Goal: Task Accomplishment & Management: Manage account settings

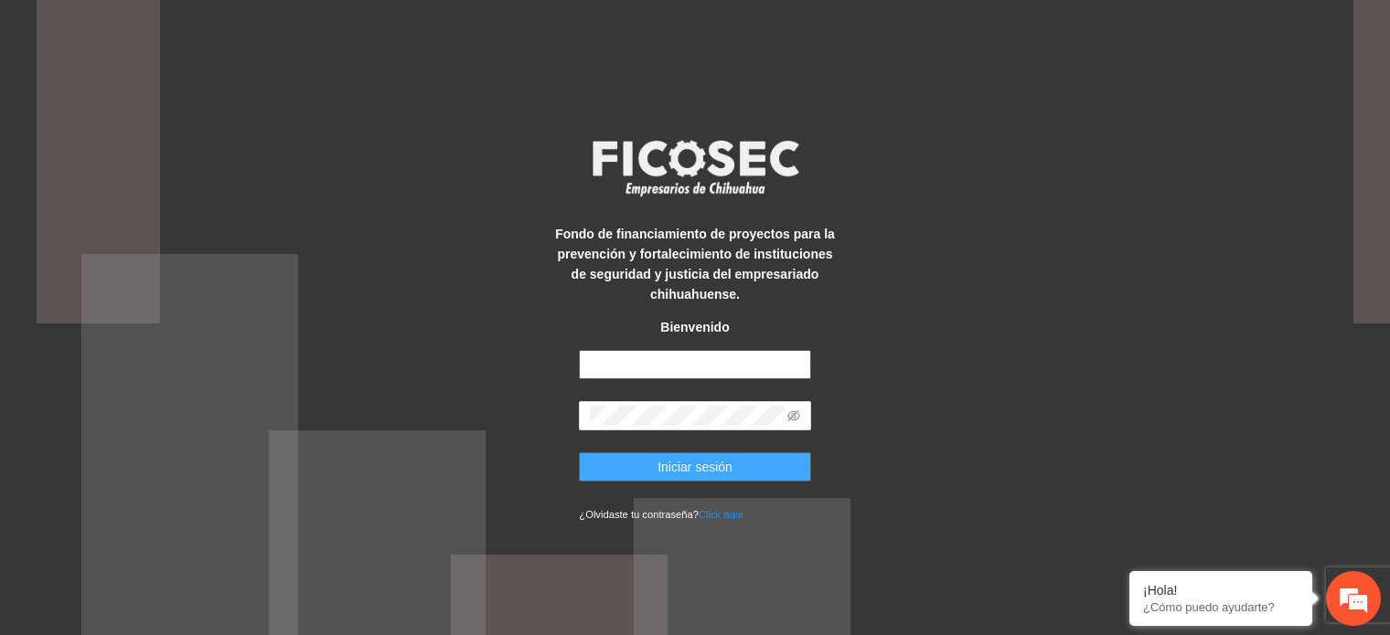
type input "**********"
click at [762, 470] on button "Iniciar sesión" at bounding box center [694, 467] width 231 height 29
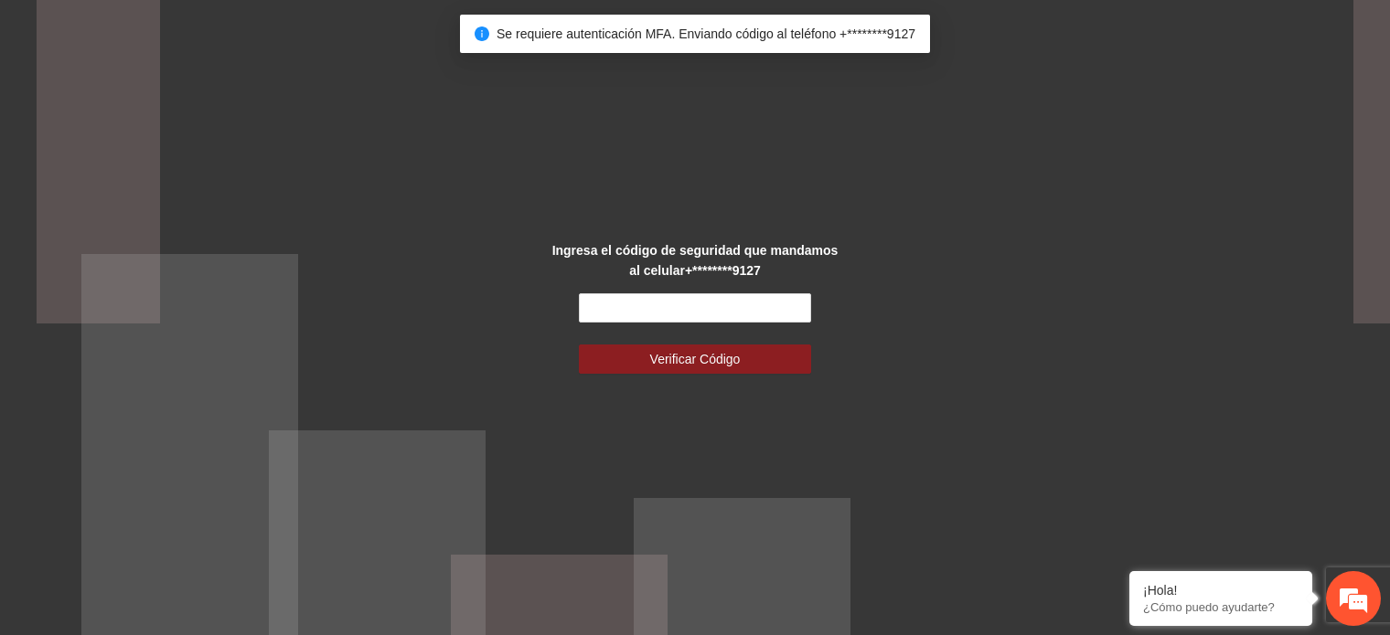
click at [621, 328] on form "Verificar Código" at bounding box center [694, 333] width 231 height 80
click at [621, 309] on input "text" at bounding box center [694, 307] width 231 height 29
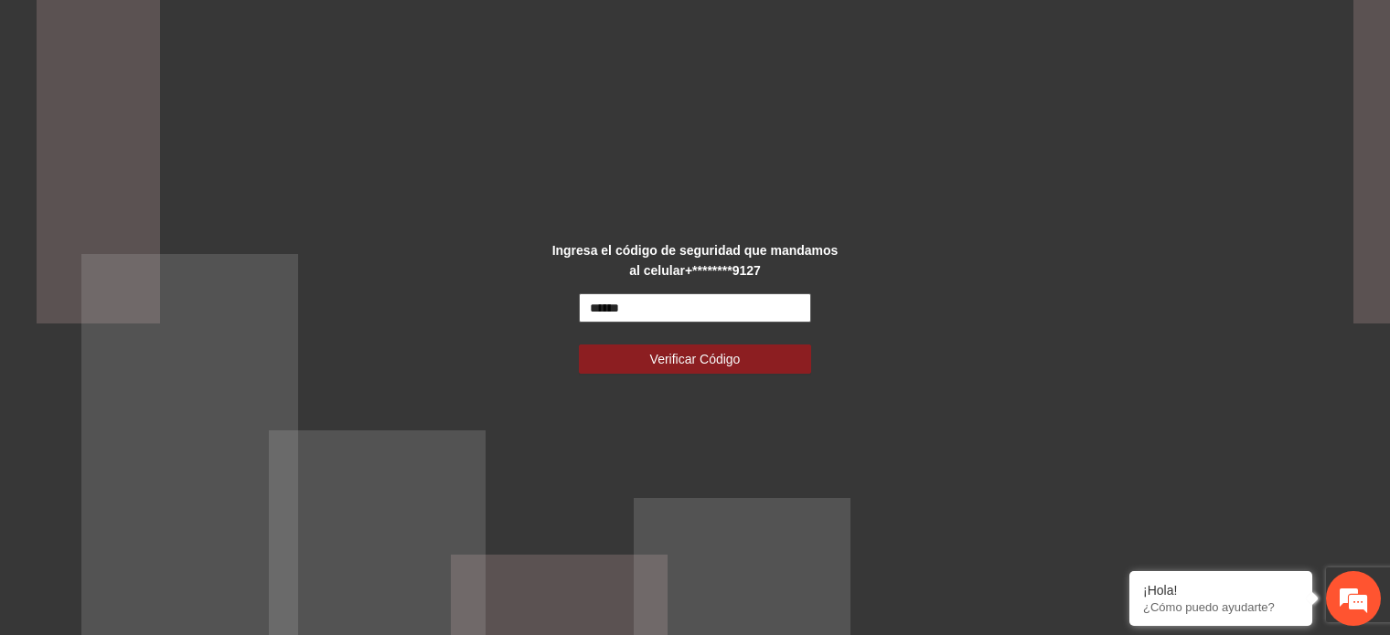
type input "******"
click at [579, 345] on button "Verificar Código" at bounding box center [694, 359] width 231 height 29
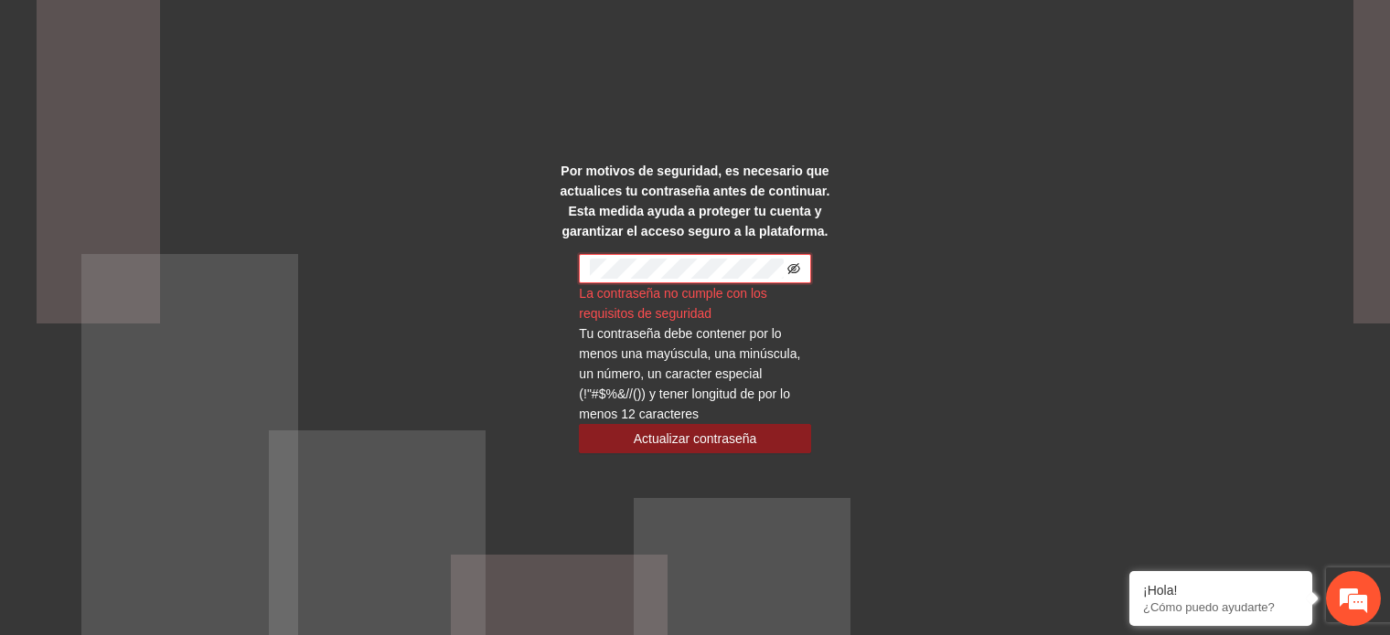
click at [794, 272] on icon "eye-invisible" at bounding box center [793, 267] width 13 height 11
click at [794, 272] on icon "eye" at bounding box center [793, 267] width 13 height 9
click at [794, 272] on icon "eye-invisible" at bounding box center [793, 267] width 13 height 11
click at [764, 424] on button "Actualizar contraseña" at bounding box center [694, 438] width 231 height 29
click at [763, 428] on button "Actualizar contraseña" at bounding box center [694, 438] width 231 height 29
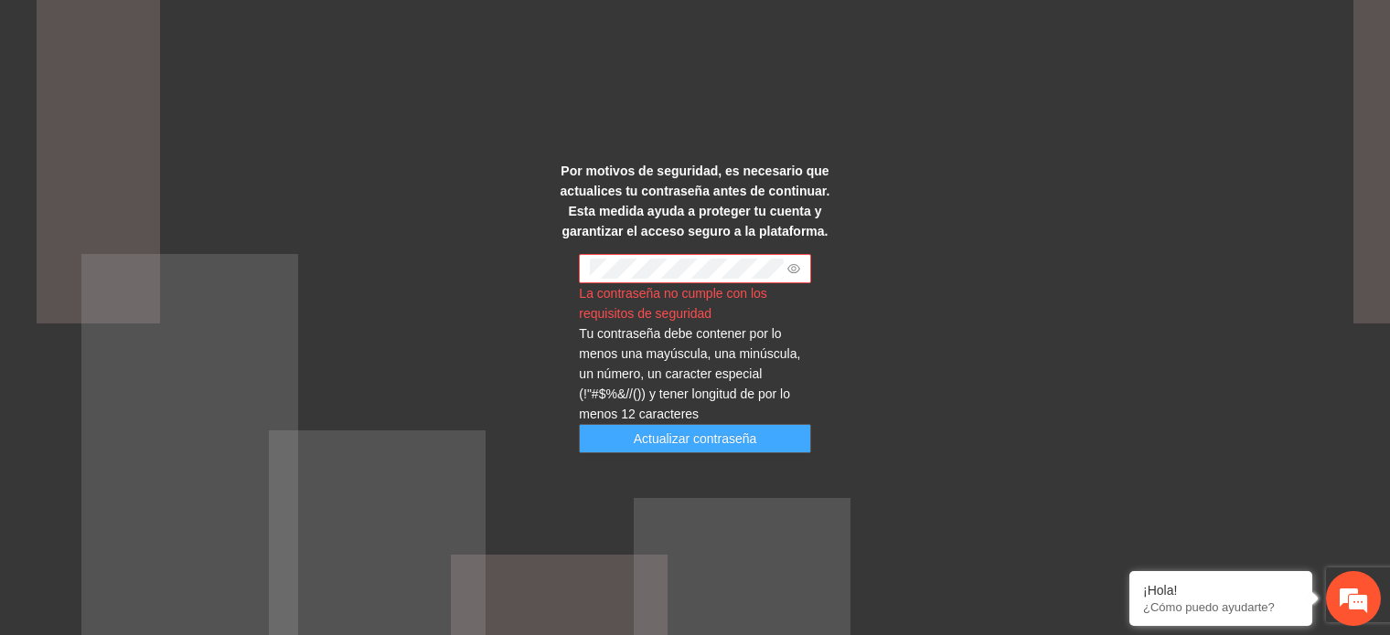
click at [740, 431] on span "Actualizar contraseña" at bounding box center [695, 439] width 123 height 20
click at [672, 433] on span "Actualizar contraseña" at bounding box center [695, 439] width 123 height 20
click at [715, 448] on span "Actualizar contraseña" at bounding box center [695, 439] width 123 height 20
click at [680, 257] on span at bounding box center [694, 268] width 231 height 29
click at [680, 433] on span "Actualizar contraseña" at bounding box center [695, 439] width 123 height 20
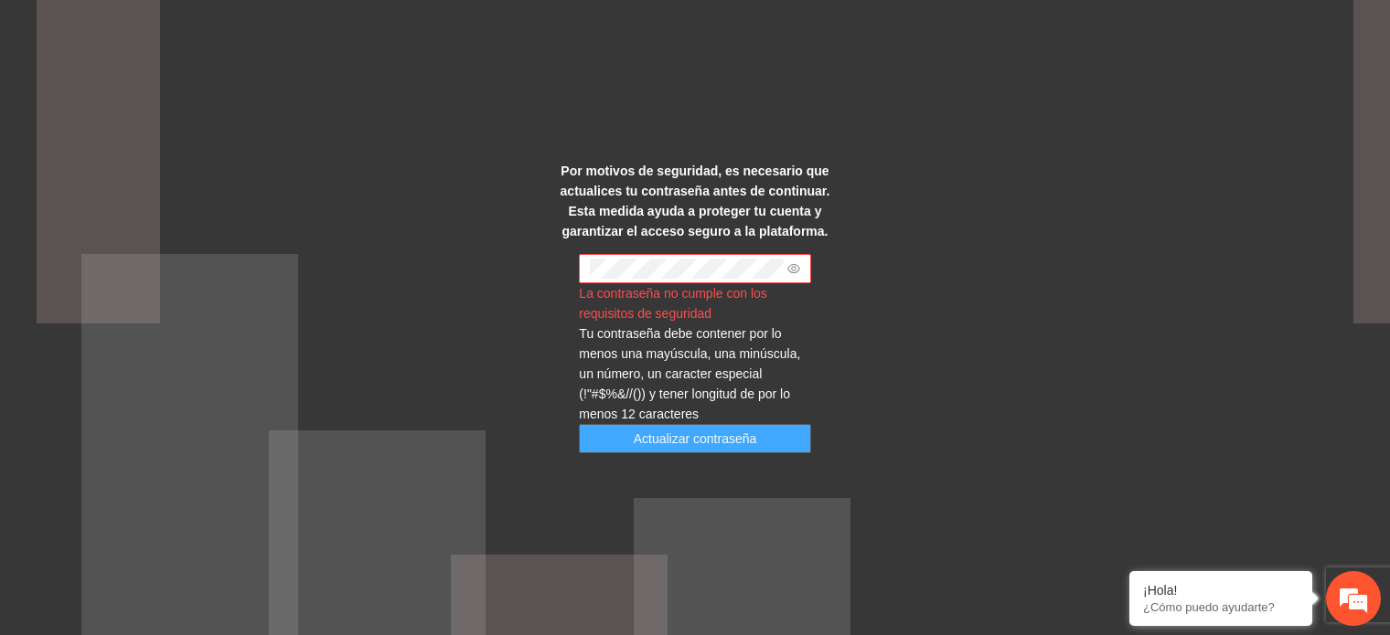
click at [680, 433] on span "Actualizar contraseña" at bounding box center [695, 439] width 123 height 20
click at [666, 451] on button "Actualizar contraseña" at bounding box center [694, 438] width 231 height 29
click at [664, 443] on span "Actualizar contraseña" at bounding box center [695, 439] width 123 height 20
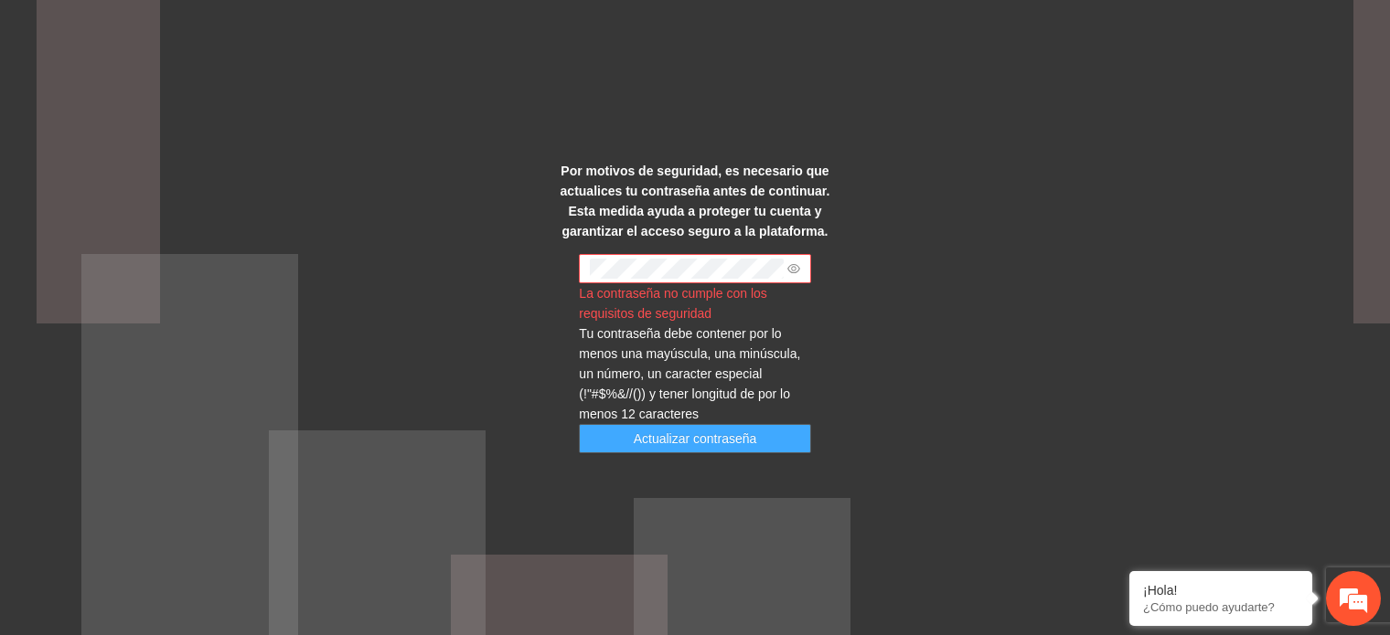
click at [664, 443] on span "Actualizar contraseña" at bounding box center [695, 439] width 123 height 20
click at [794, 270] on icon "eye" at bounding box center [793, 267] width 13 height 9
click at [794, 270] on icon "eye-invisible" at bounding box center [795, 270] width 4 height 4
click at [741, 431] on span "Actualizar contraseña" at bounding box center [695, 439] width 123 height 20
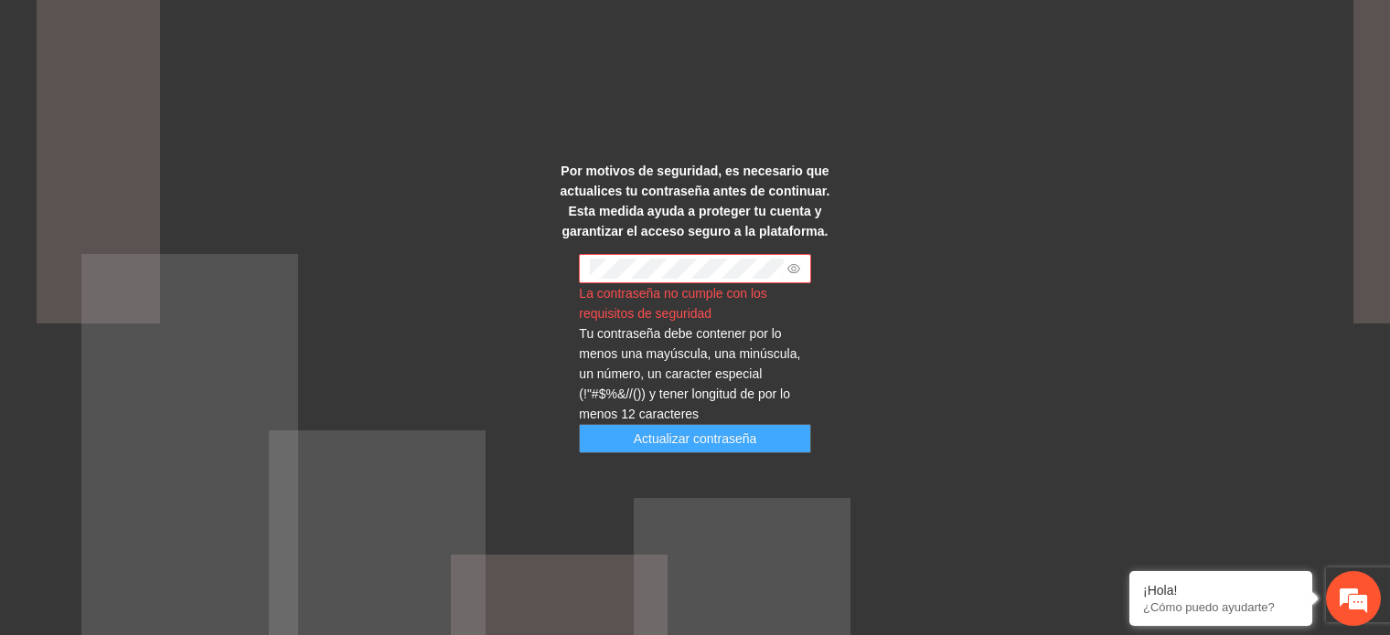
click at [741, 431] on span "Actualizar contraseña" at bounding box center [695, 439] width 123 height 20
click at [499, 264] on div "Por motivos de seguridad, es necesario que actualices tu contraseña antes de co…" at bounding box center [695, 317] width 1390 height 635
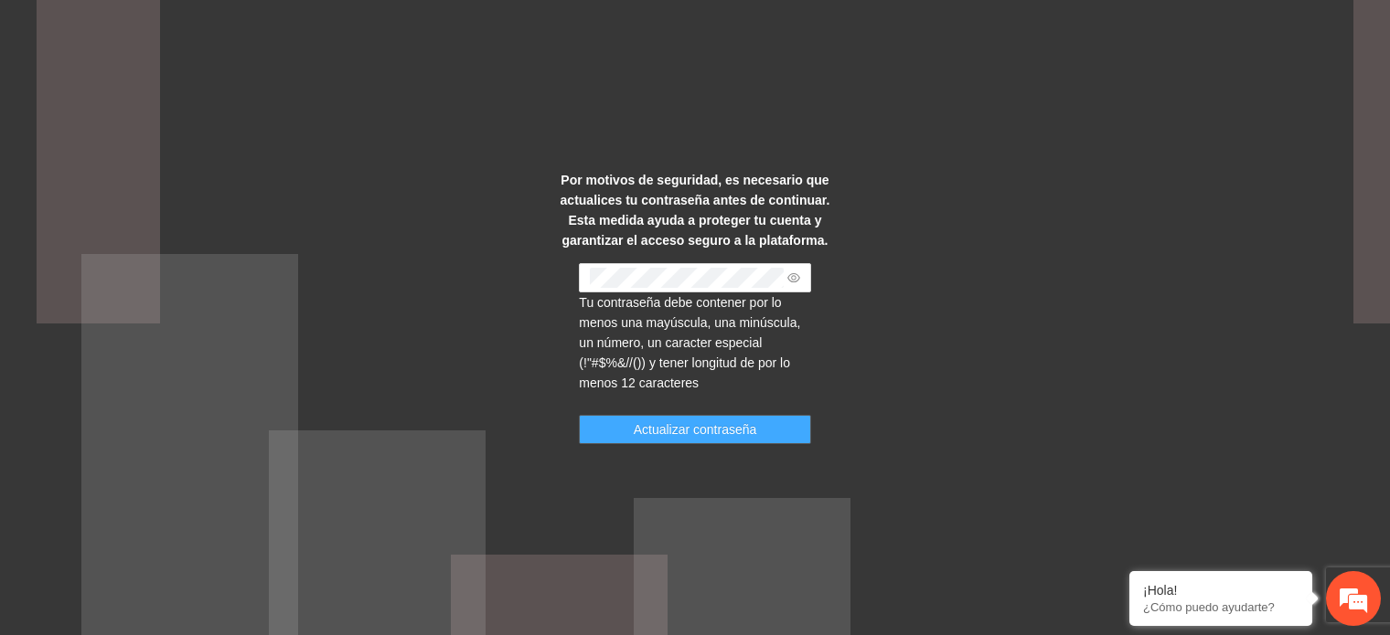
click at [757, 425] on button "Actualizar contraseña" at bounding box center [694, 429] width 231 height 29
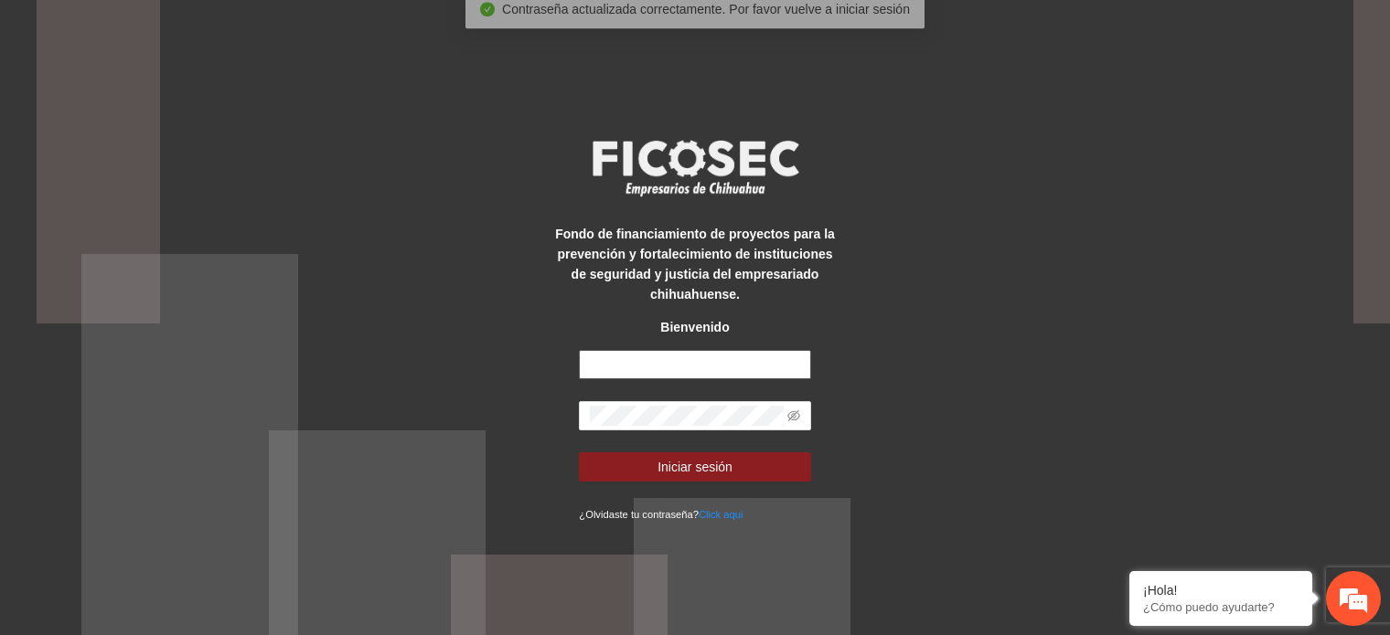
type input "**********"
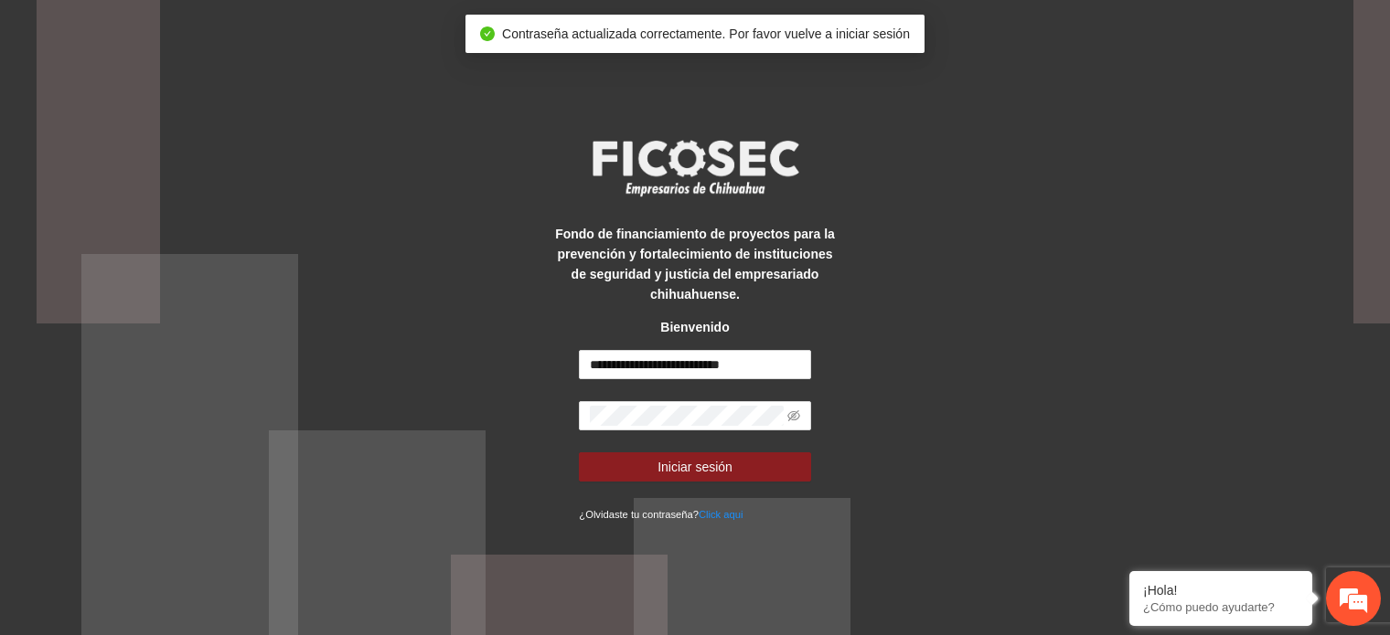
click at [714, 399] on form "**********" at bounding box center [694, 437] width 231 height 174
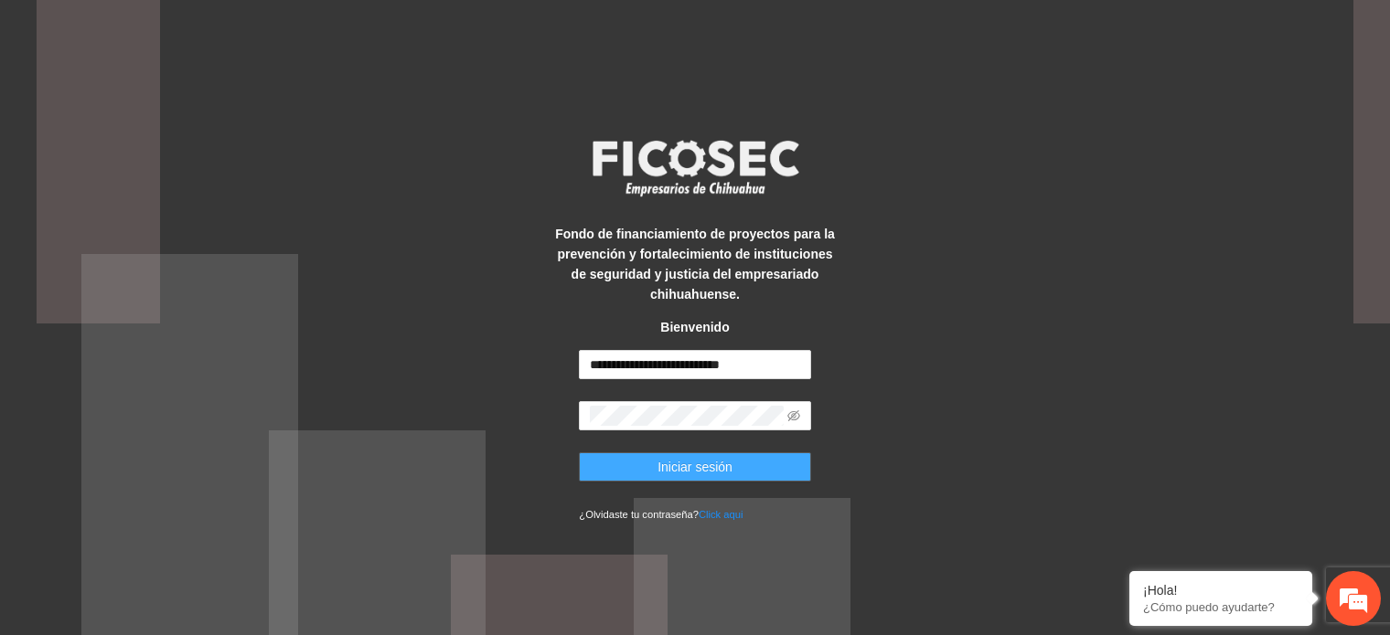
click at [720, 464] on span "Iniciar sesión" at bounding box center [694, 467] width 75 height 20
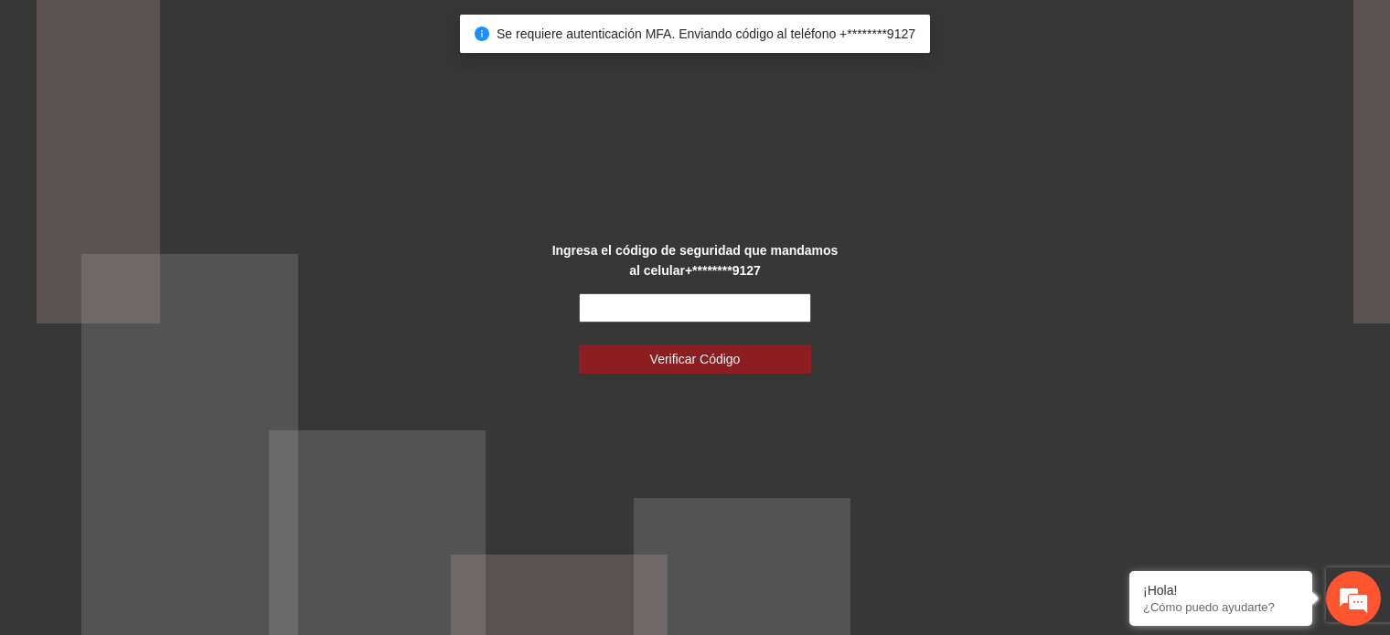
click at [662, 314] on input "text" at bounding box center [694, 307] width 231 height 29
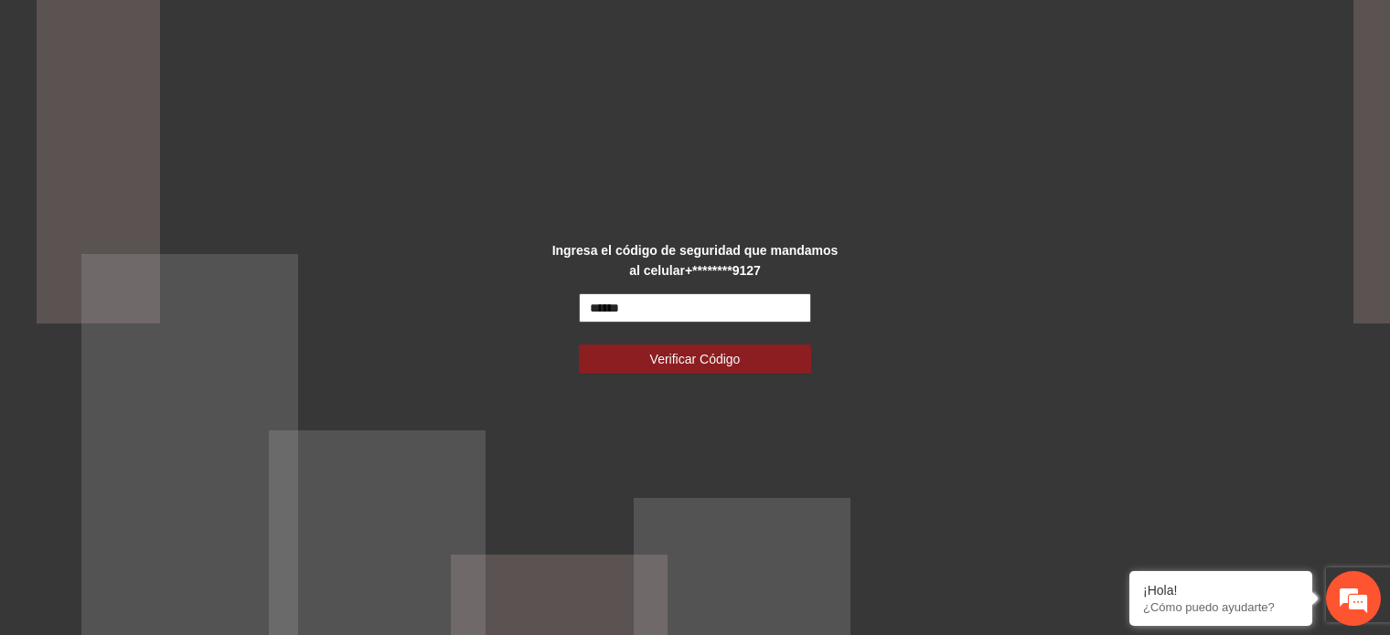
type input "******"
click at [579, 345] on button "Verificar Código" at bounding box center [694, 359] width 231 height 29
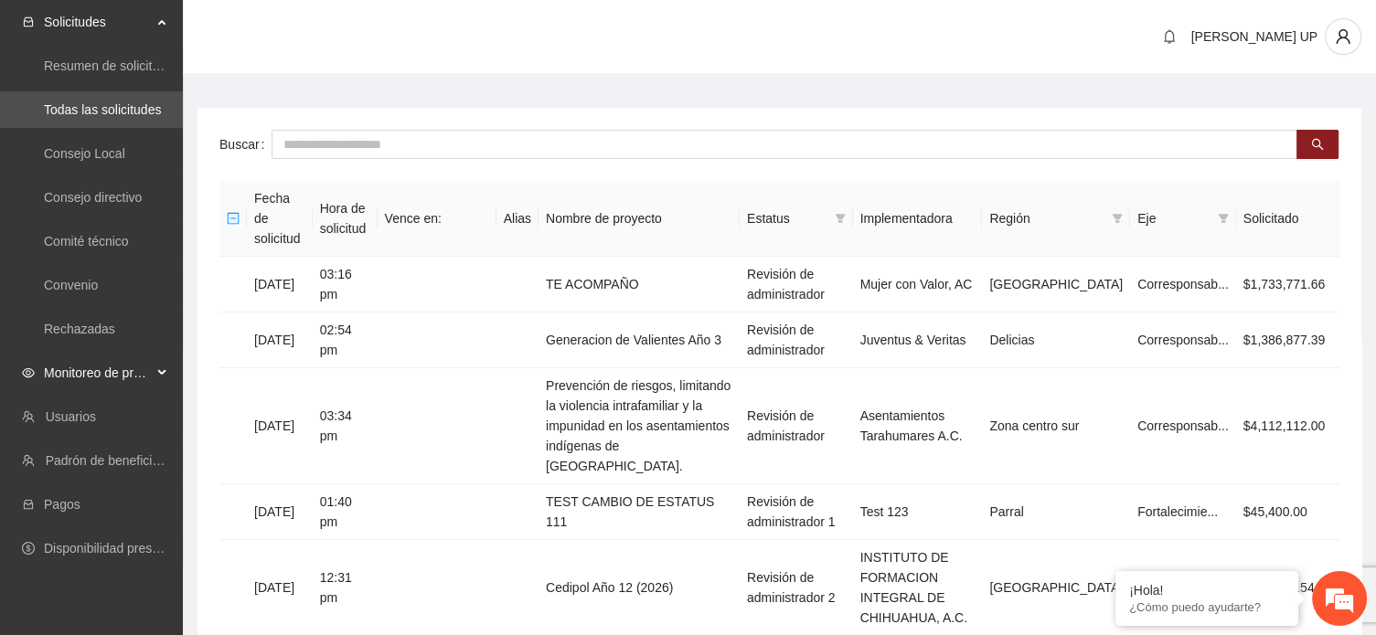
click at [151, 374] on span "Monitoreo de proyectos" at bounding box center [98, 373] width 108 height 37
click at [85, 497] on link "Activos" at bounding box center [64, 504] width 41 height 15
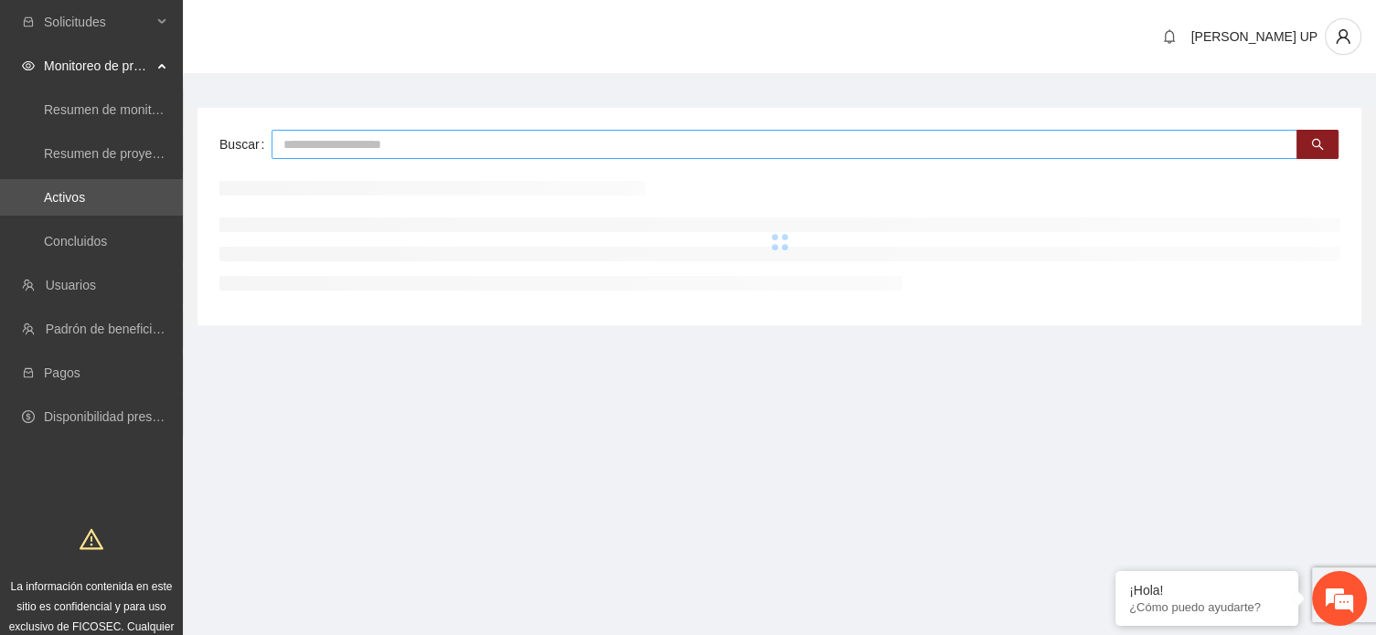
click at [357, 155] on input "text" at bounding box center [785, 144] width 1026 height 29
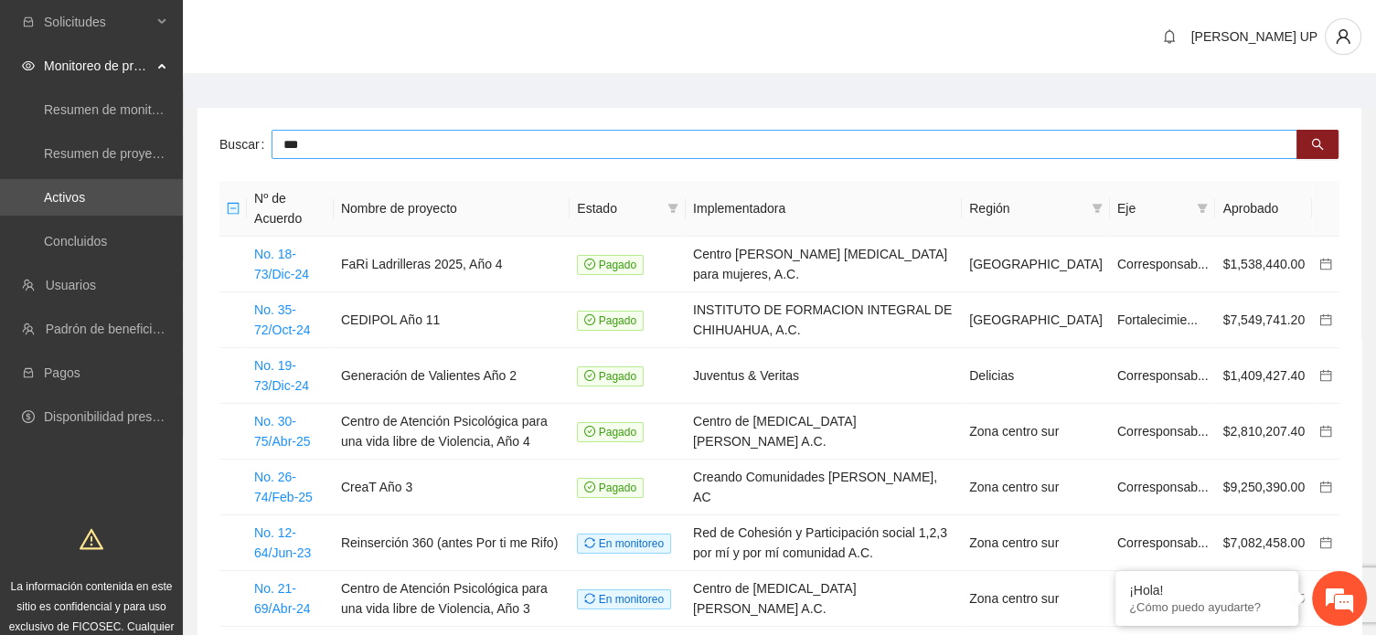
type input "***"
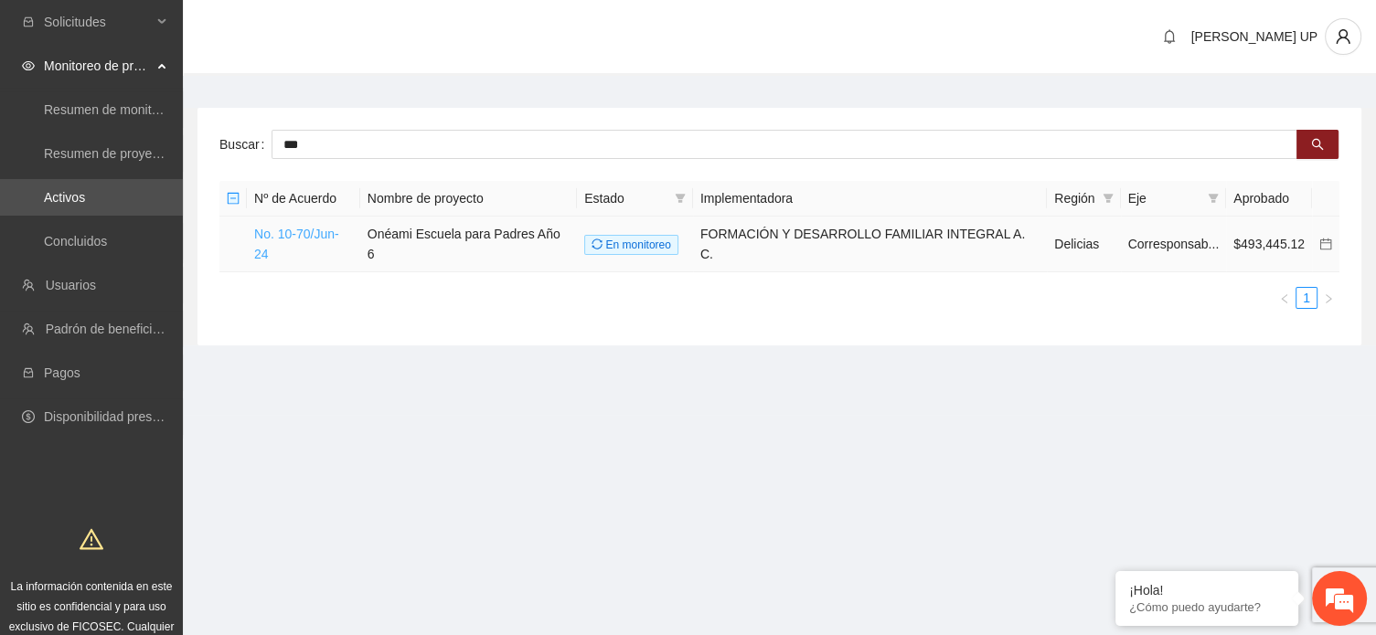
click at [300, 240] on link "No. 10-70/Jun-24" at bounding box center [296, 244] width 85 height 35
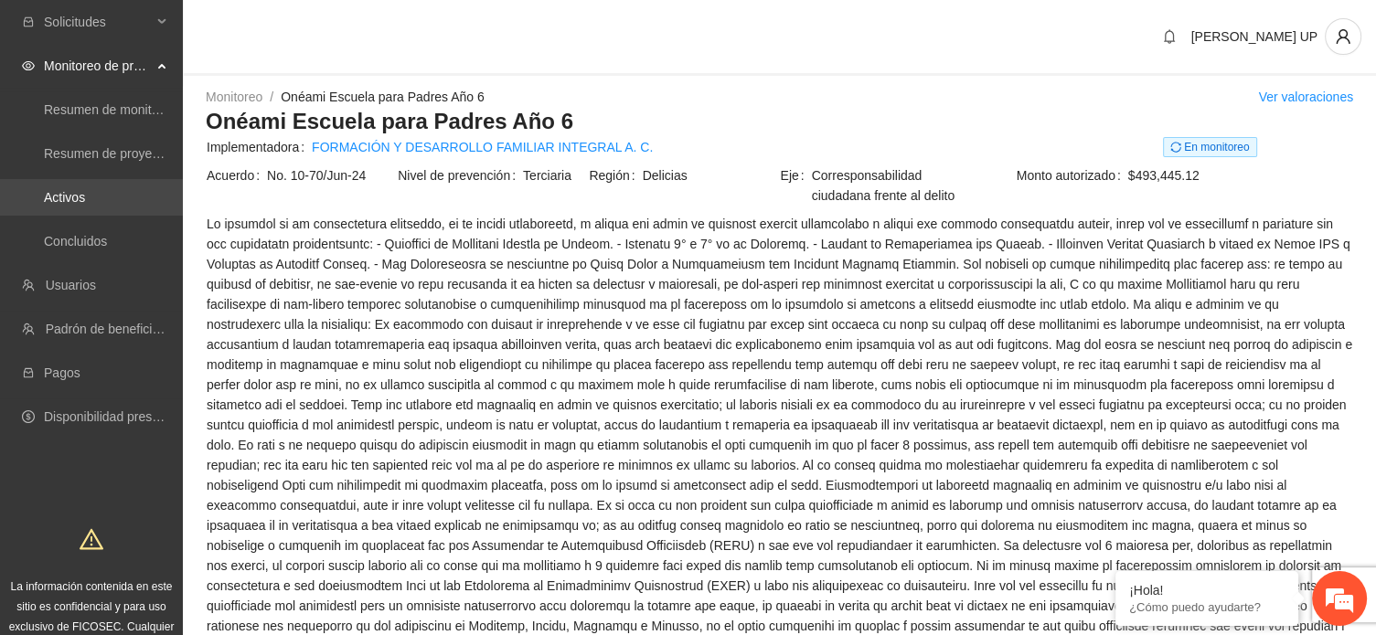
click at [85, 190] on link "Activos" at bounding box center [64, 197] width 41 height 15
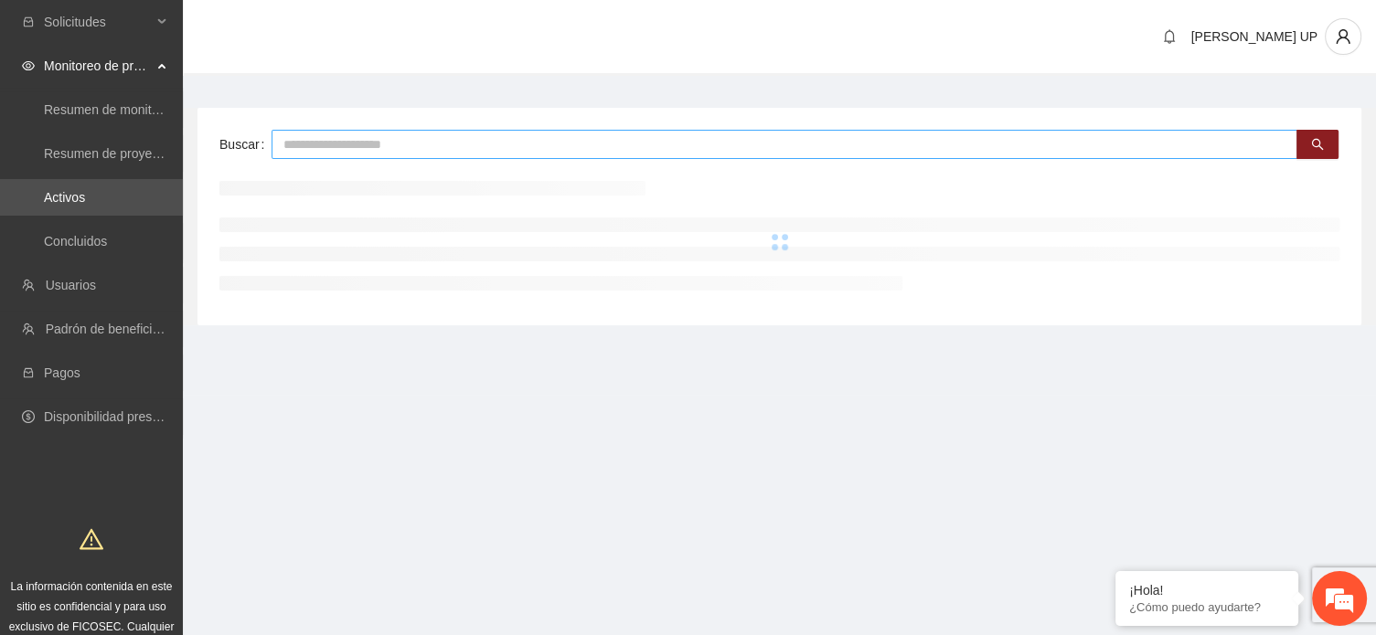
click at [340, 134] on input "text" at bounding box center [785, 144] width 1026 height 29
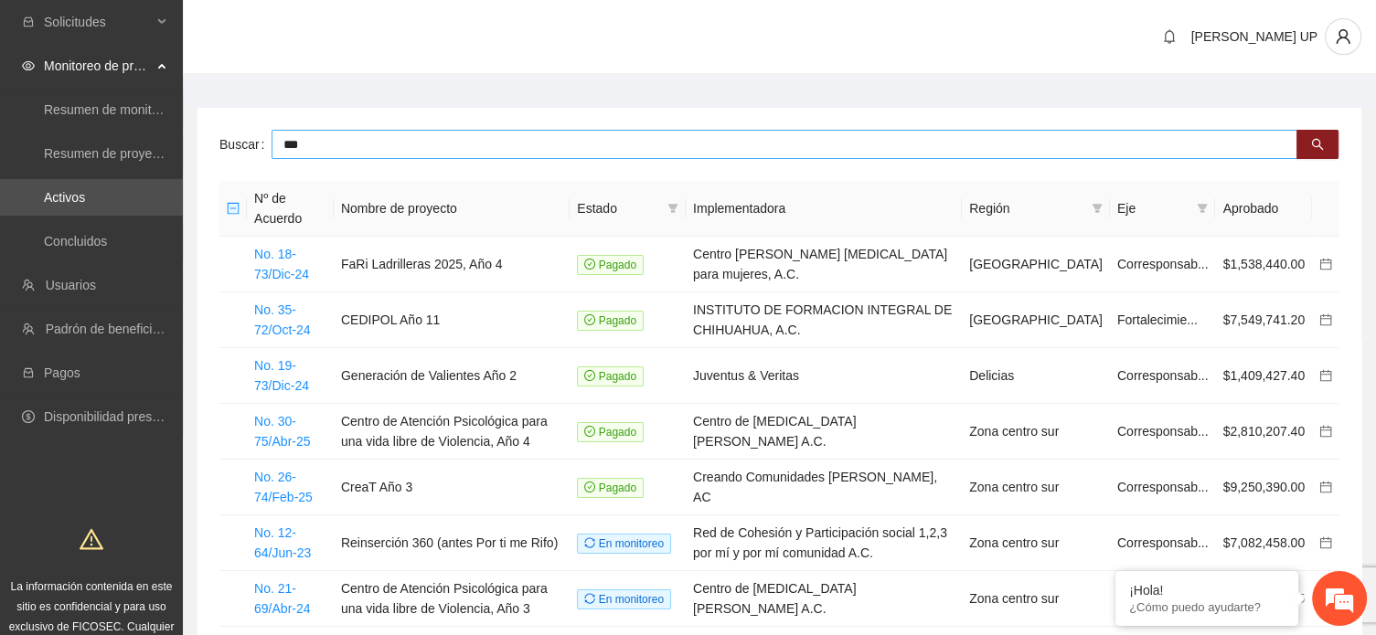
type input "***"
